Goal: Submit feedback/report problem

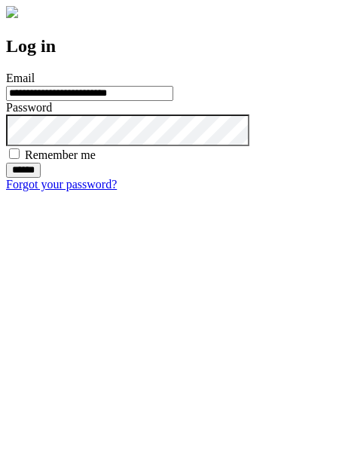
type input "**********"
click at [41, 178] on input "******" at bounding box center [23, 170] width 35 height 15
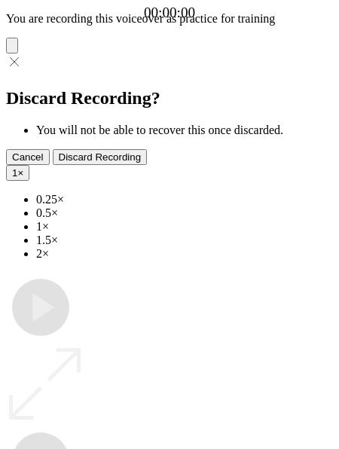
type input "**********"
